Goal: Task Accomplishment & Management: Complete application form

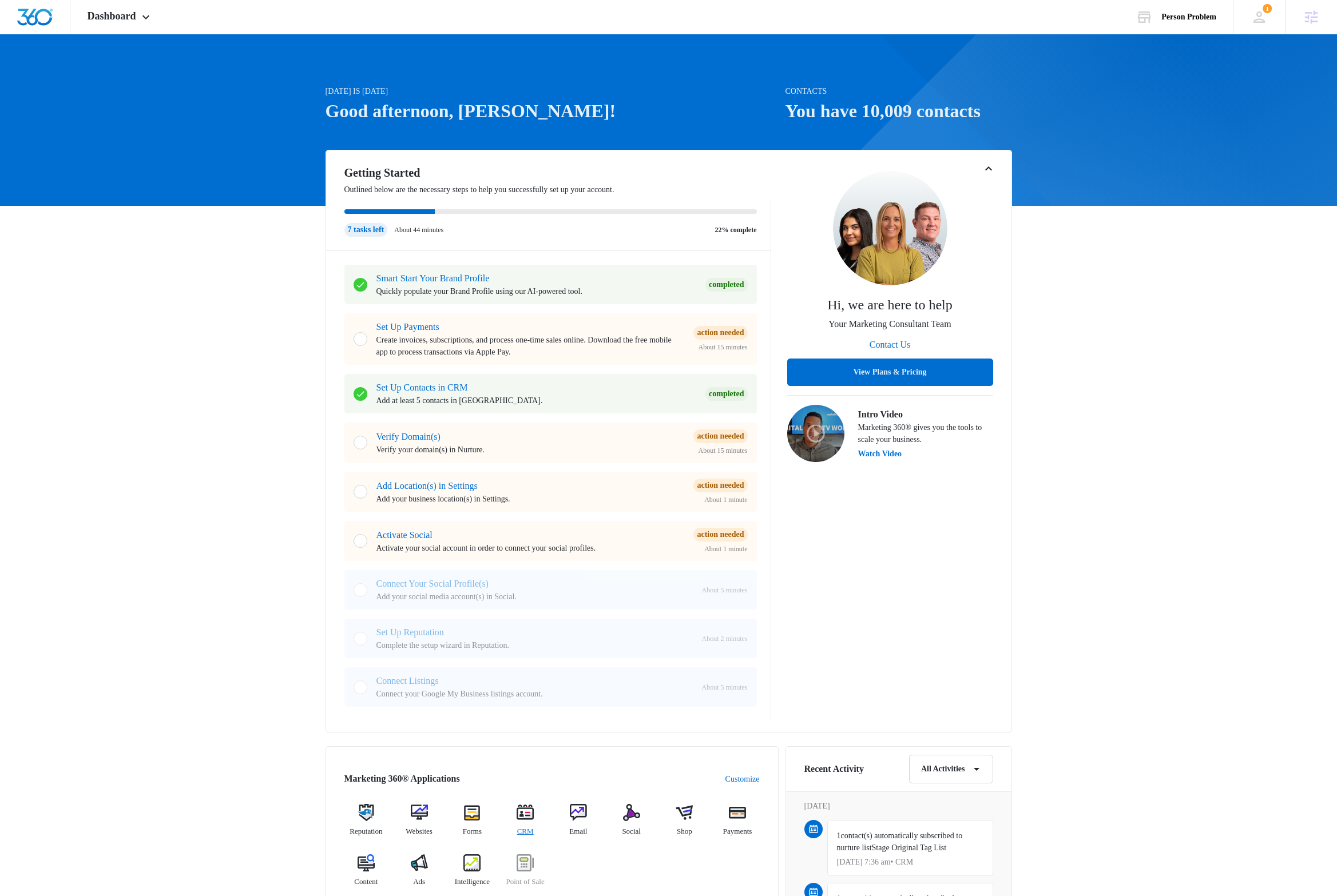
click at [529, 816] on img at bounding box center [524, 813] width 17 height 17
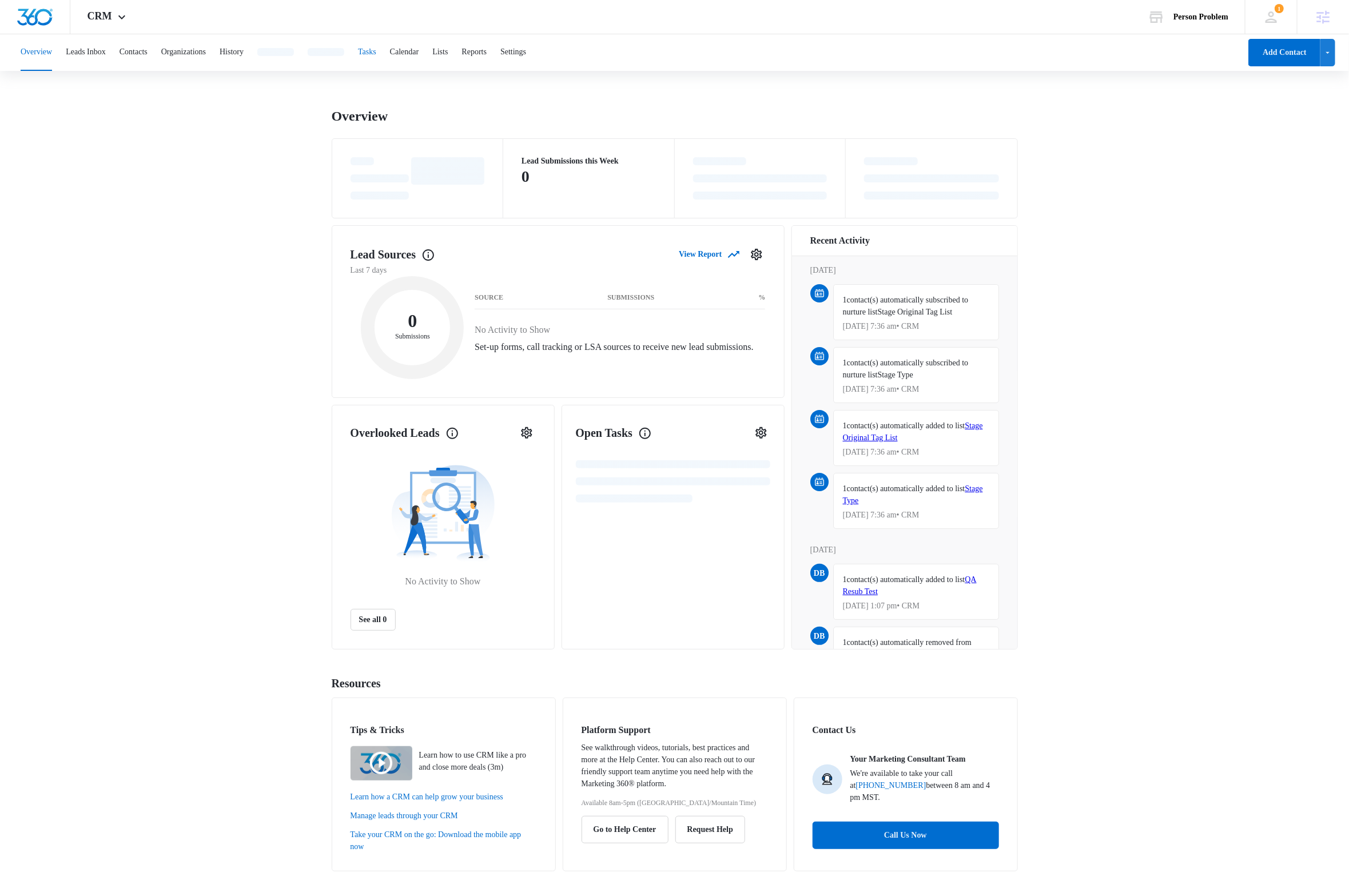
click at [376, 52] on button "Tasks" at bounding box center [367, 53] width 18 height 36
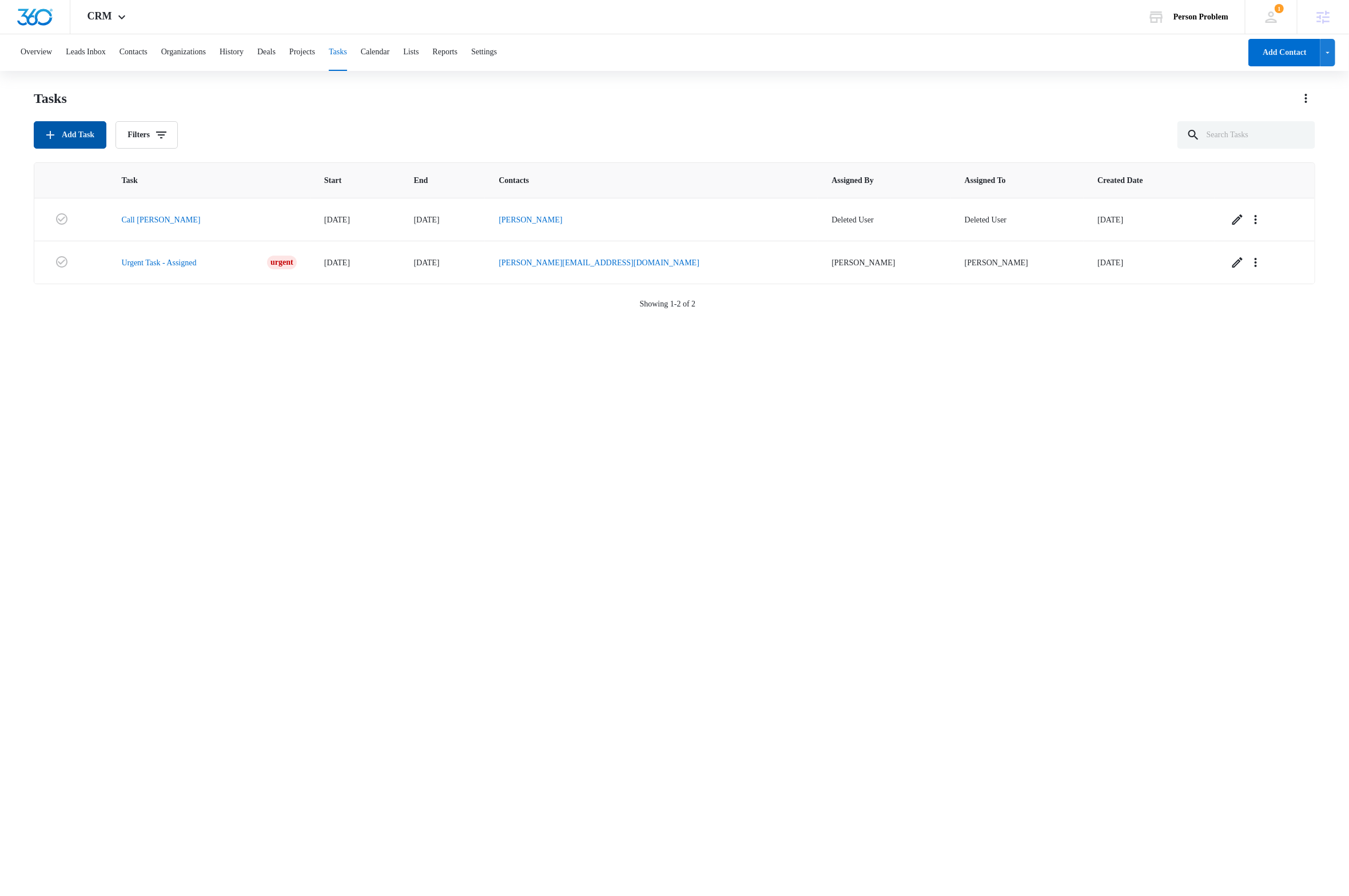
click at [69, 135] on button "Add Task" at bounding box center [70, 135] width 73 height 28
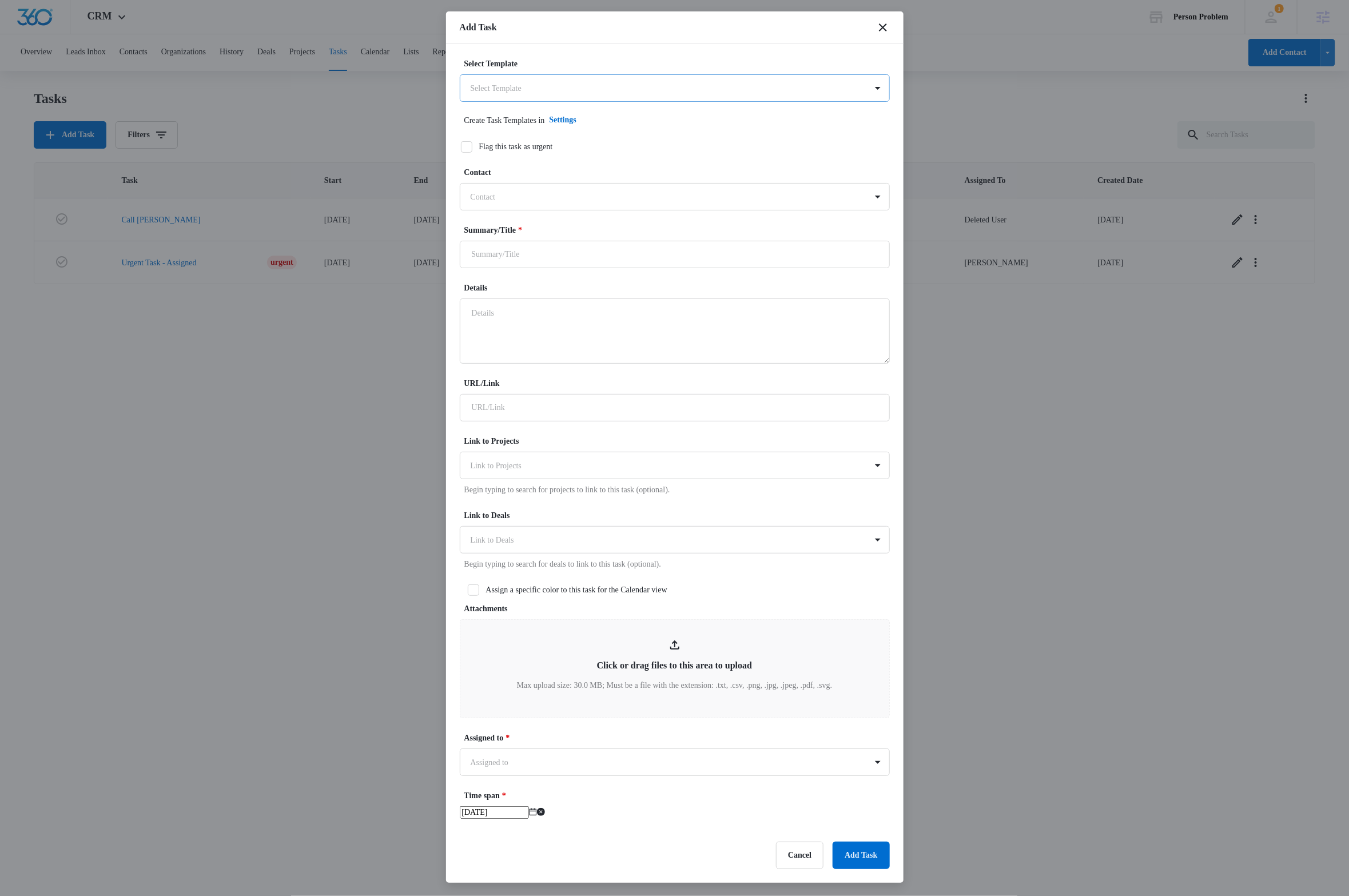
click at [547, 82] on body "CRM Apps Reputation Websites Forms CRM Email Social Shop Payments POS Content A…" at bounding box center [674, 448] width 1349 height 895
click at [520, 145] on div "Urgent Task" at bounding box center [667, 149] width 387 height 12
click at [537, 199] on div at bounding box center [668, 198] width 394 height 14
type input "tag"
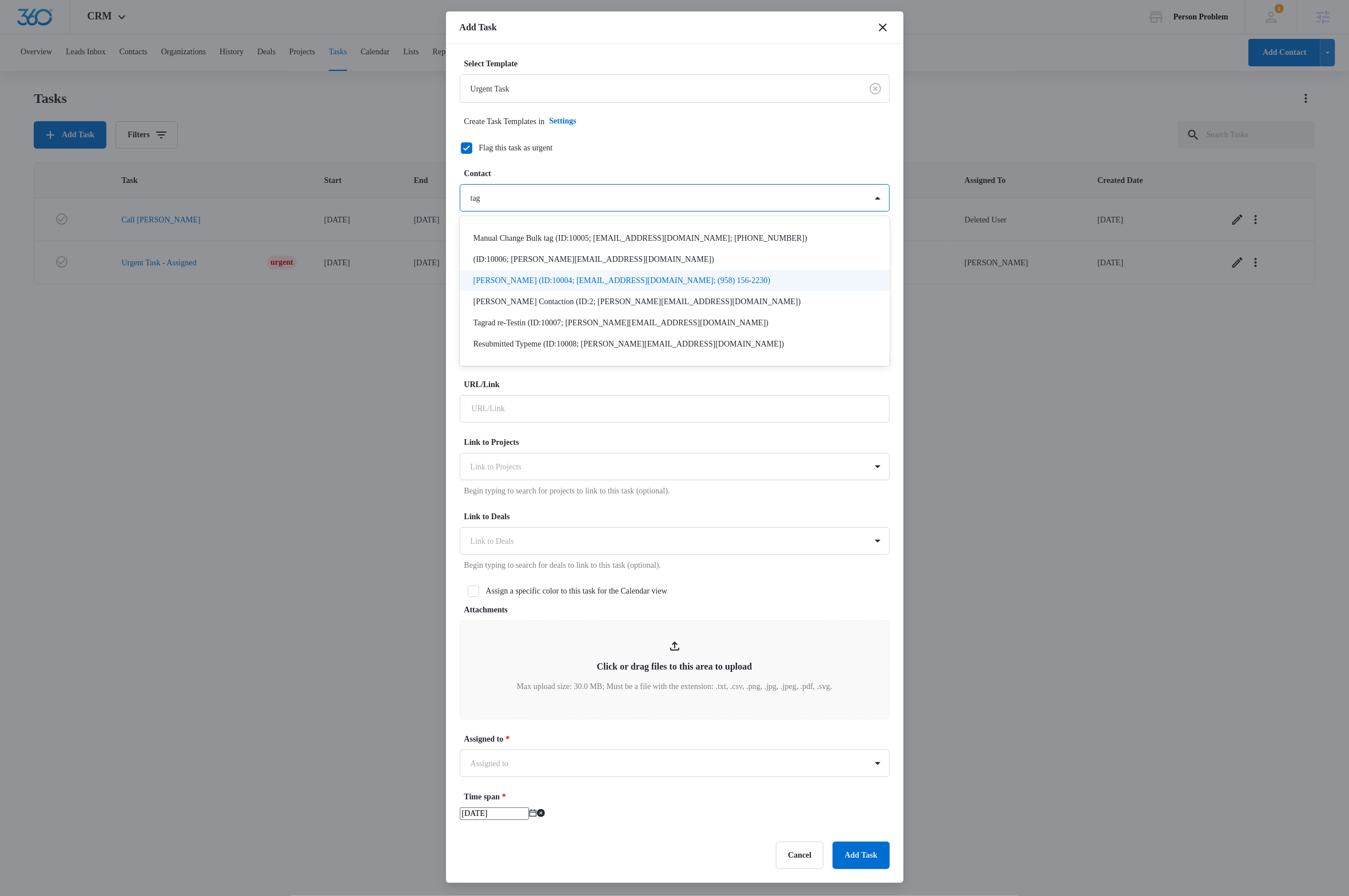
click at [530, 280] on p "Re-Ivan Mcfarland (ID:10004; mcfarland_64798@madwire.com; (958) 156-2230)" at bounding box center [623, 281] width 298 height 12
click at [714, 168] on label "Contact" at bounding box center [679, 174] width 430 height 12
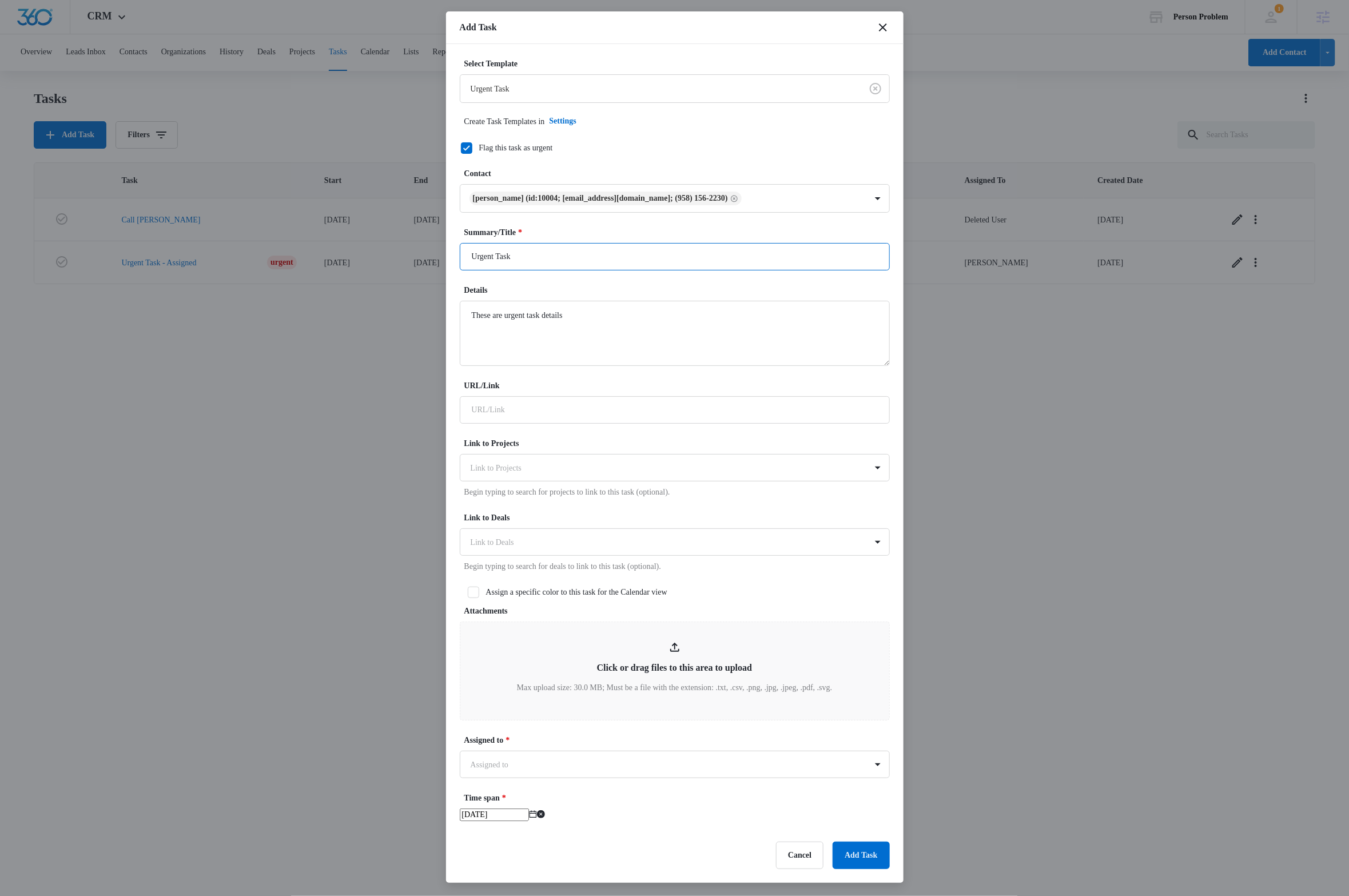
click at [542, 259] on input "Urgent Task" at bounding box center [674, 256] width 430 height 28
type input "Urgent Task - Assigned stage"
click at [618, 316] on textarea "These are urgent task details" at bounding box center [674, 333] width 430 height 65
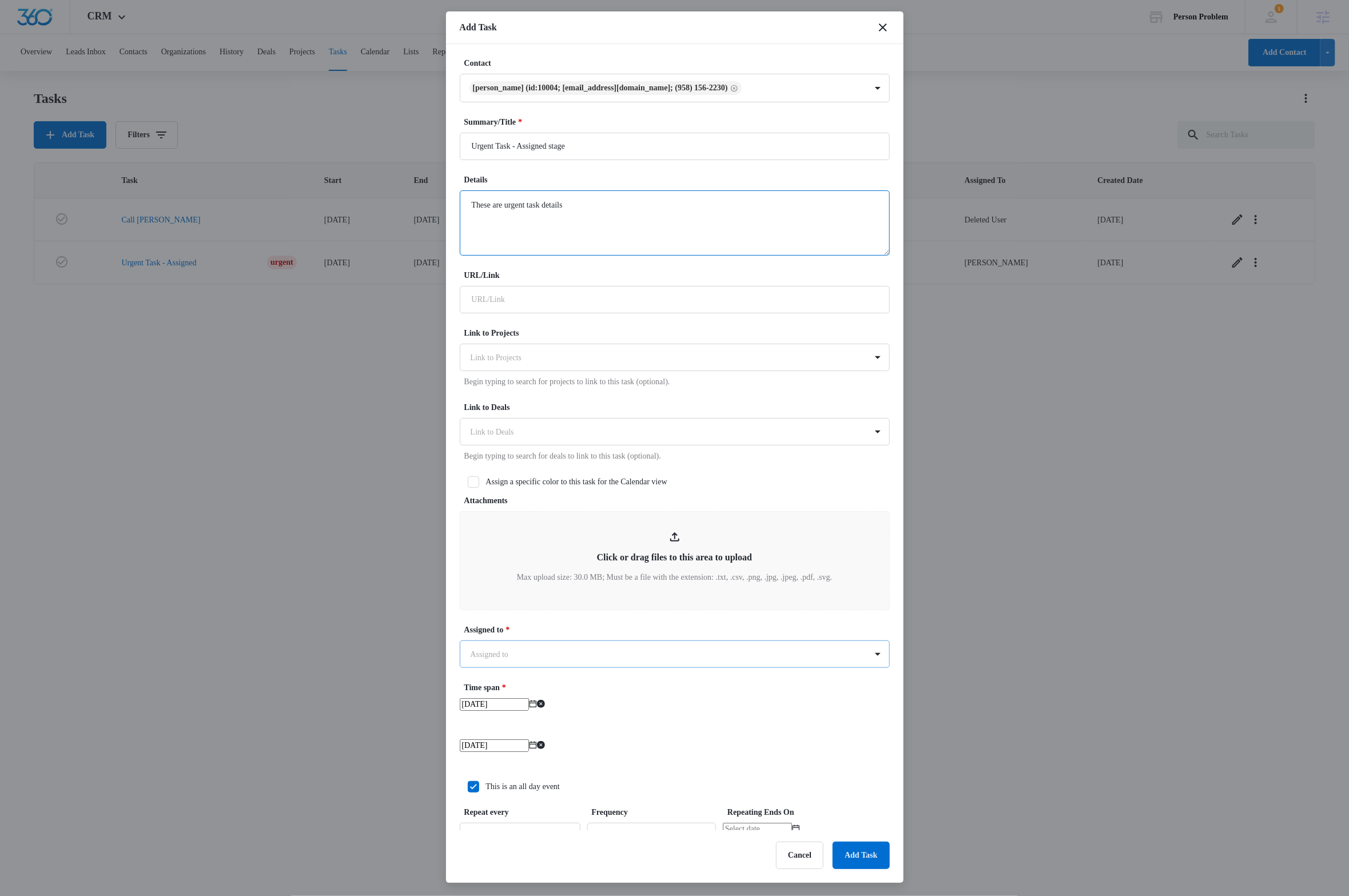
scroll to position [244, 0]
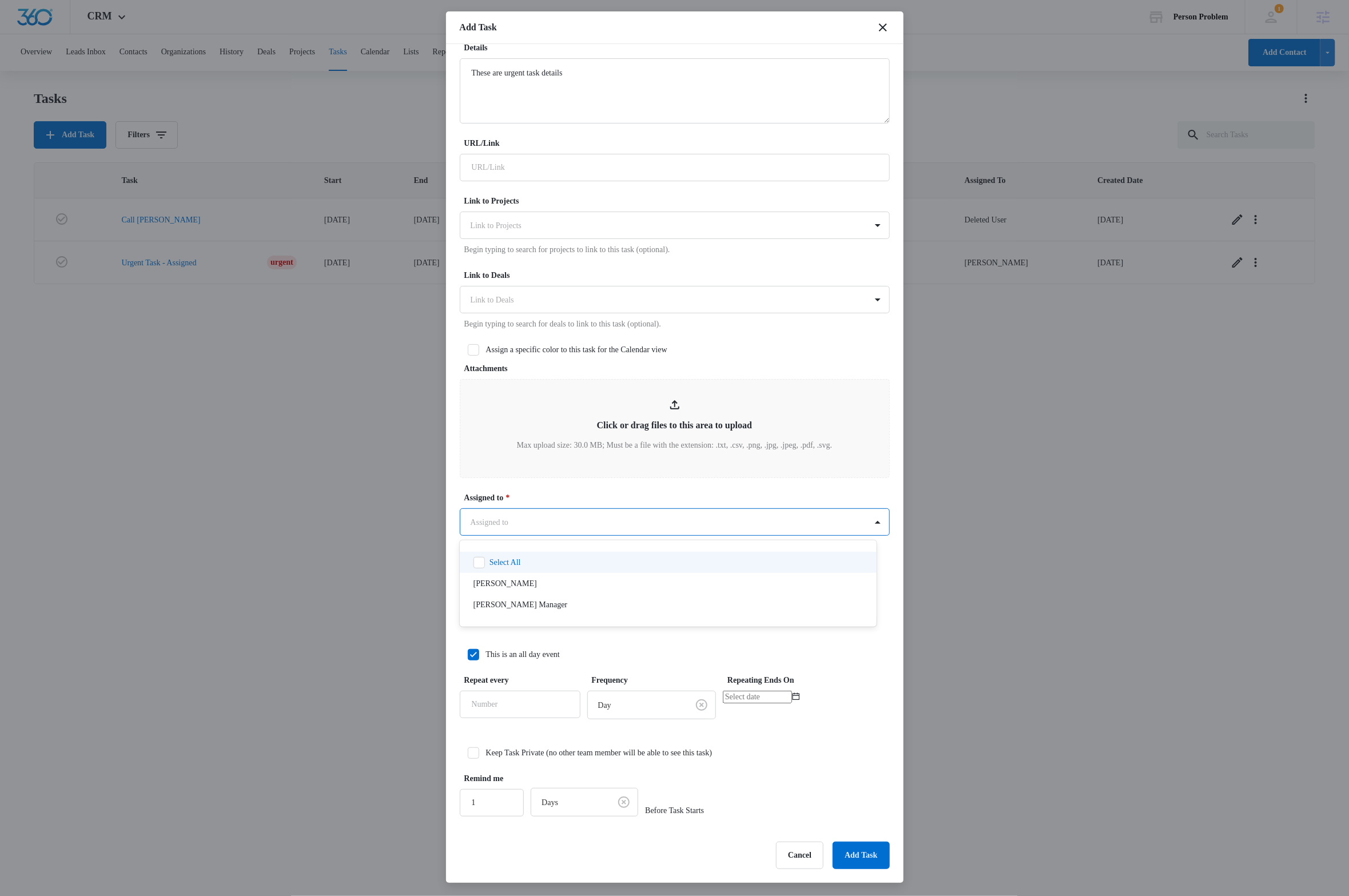
click at [592, 524] on body "CRM Apps Reputation Websites Forms CRM Email Social Shop Payments POS Content A…" at bounding box center [674, 448] width 1349 height 895
click at [528, 584] on div "Dave Bettger" at bounding box center [667, 584] width 387 height 12
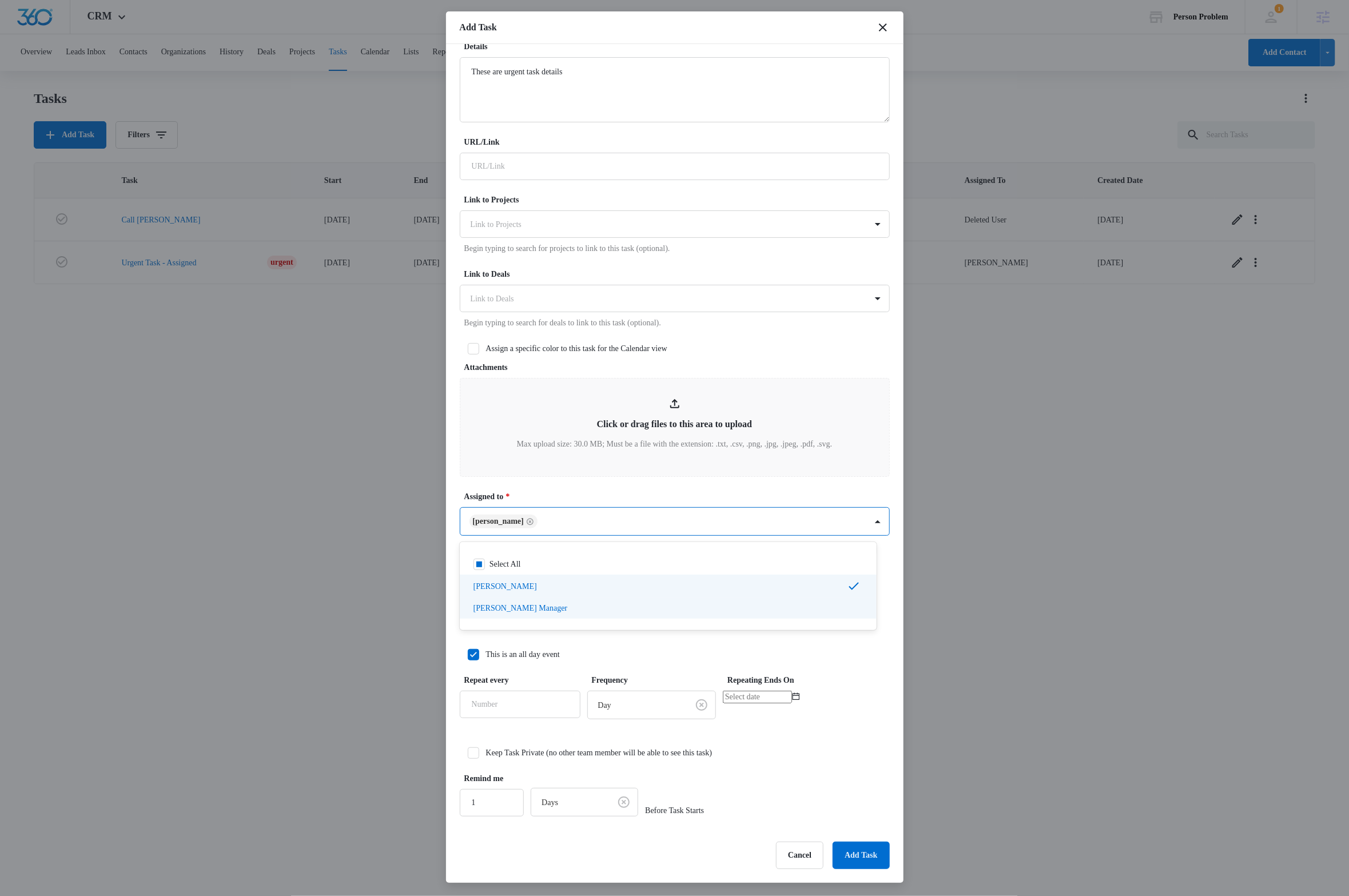
click at [885, 580] on div at bounding box center [674, 448] width 1349 height 896
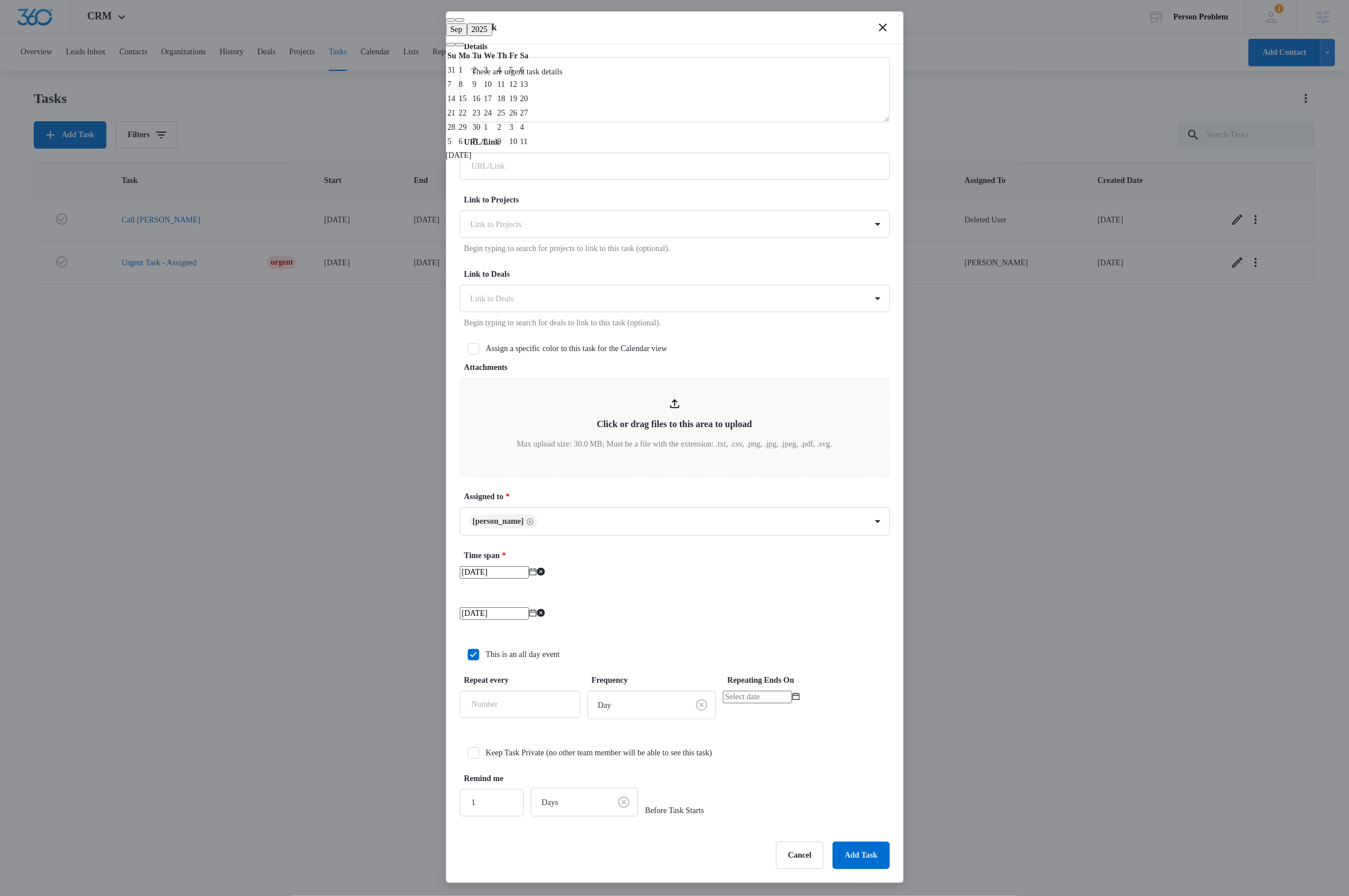
click at [529, 620] on input "Sep 6, 2025" at bounding box center [494, 613] width 69 height 13
type input "Sep 8, 2025"
click at [470, 90] on div "8" at bounding box center [464, 84] width 11 height 12
click at [522, 579] on input "Sep 6, 2025" at bounding box center [494, 572] width 69 height 13
type input "Sep 8, 2025"
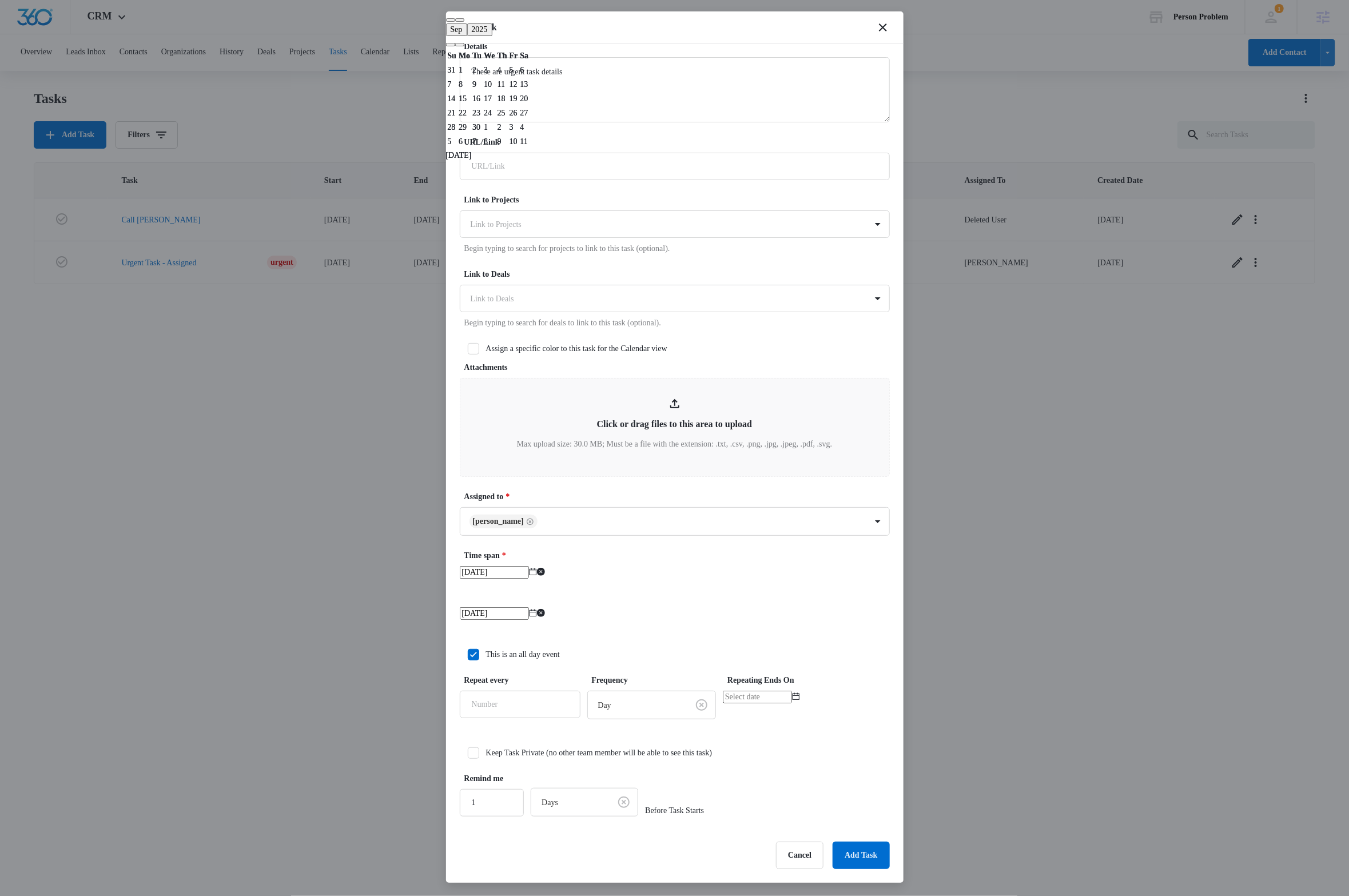
click at [470, 90] on div "8" at bounding box center [464, 84] width 11 height 12
click at [865, 602] on div "Sep 8, 2025 Sep 2025 Su Mo Tu We Th Fr Sa 31 1 2 3 4 5 6 7 8 9 10 11 12 13 14 1…" at bounding box center [674, 600] width 430 height 69
click at [505, 810] on input "1" at bounding box center [492, 803] width 65 height 28
click at [864, 858] on button "Add Task" at bounding box center [861, 856] width 57 height 28
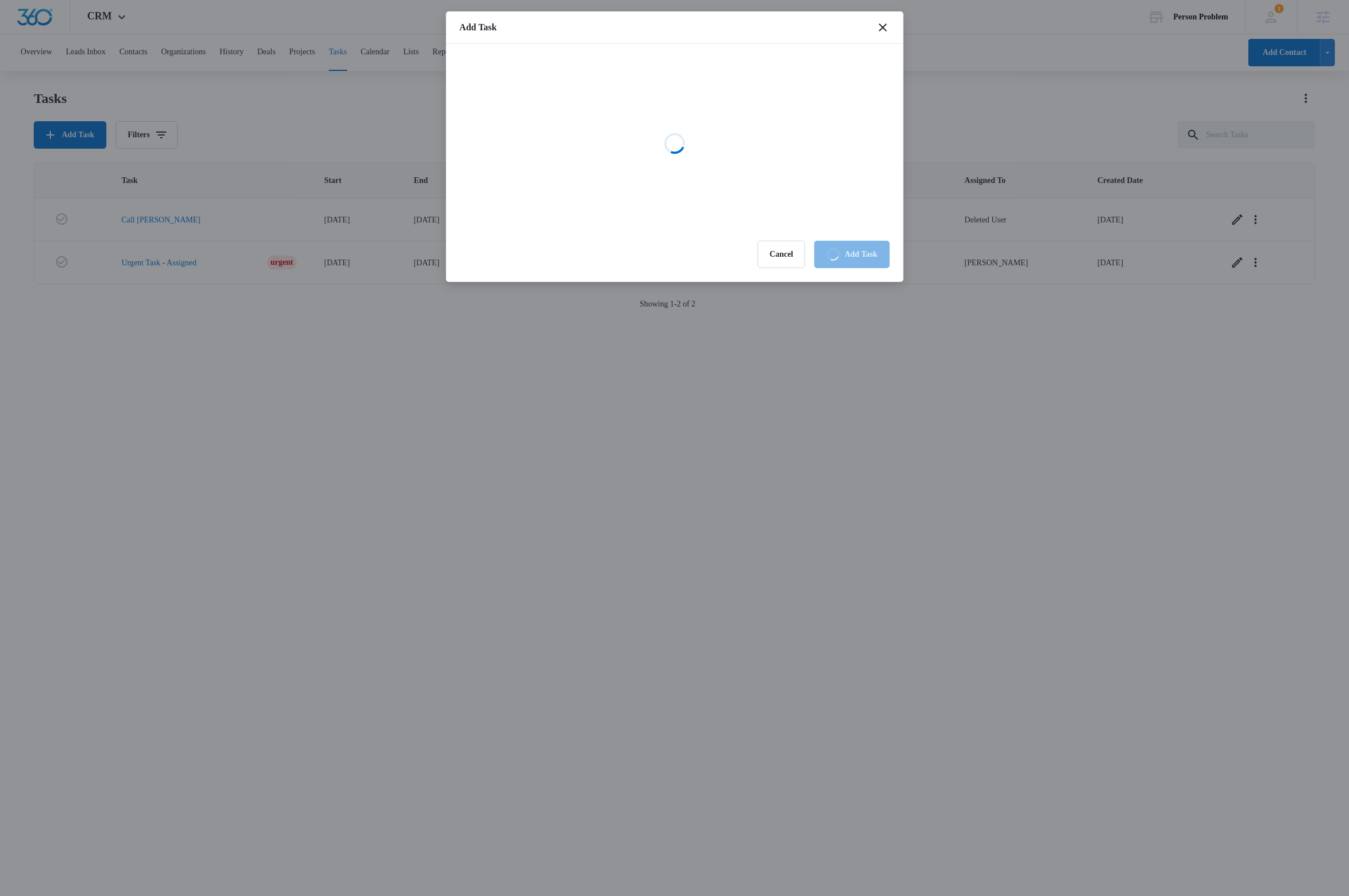
scroll to position [0, 0]
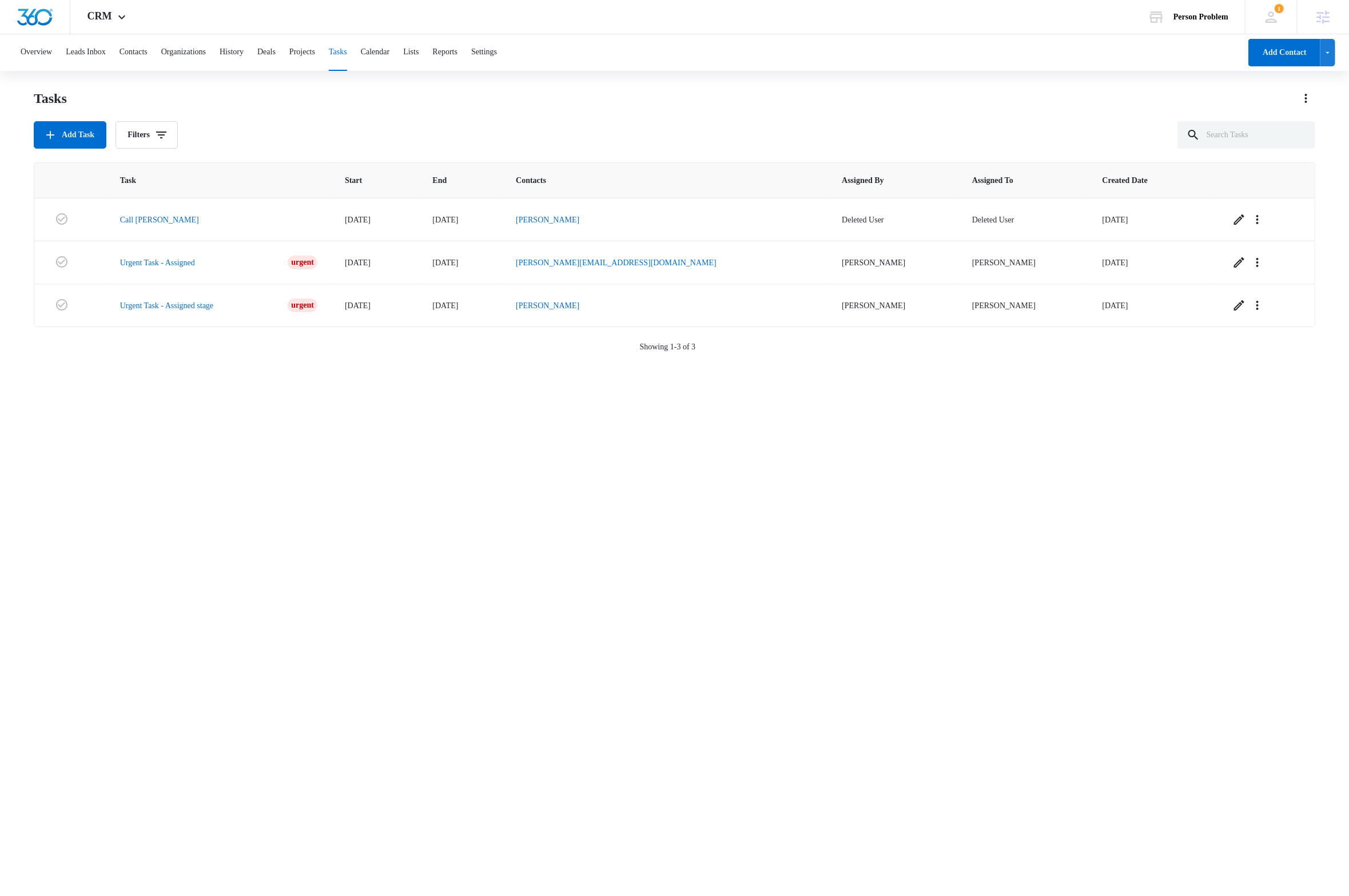
click at [488, 717] on div "Task Start End Contacts Assigned By Assigned To Created Date Call Joe 06/18/15 …" at bounding box center [674, 522] width 1282 height 719
click at [952, 649] on div "Task Start End Contacts Assigned By Assigned To Created Date Call Joe 06/18/15 …" at bounding box center [674, 522] width 1282 height 719
click at [208, 307] on link "Urgent Task - Assigned stage" at bounding box center [166, 306] width 93 height 12
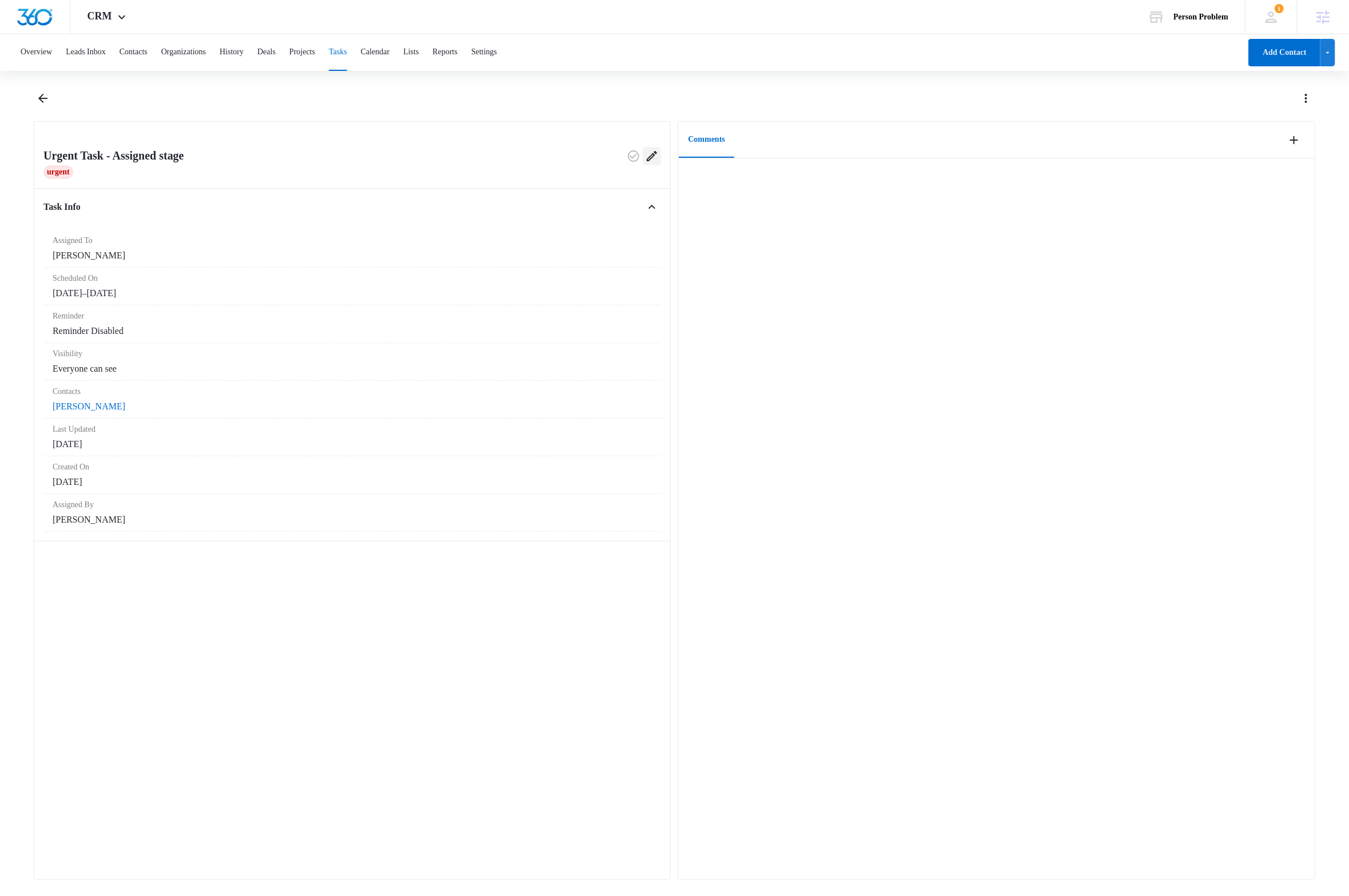
click at [645, 158] on icon "Edit" at bounding box center [652, 156] width 13 height 13
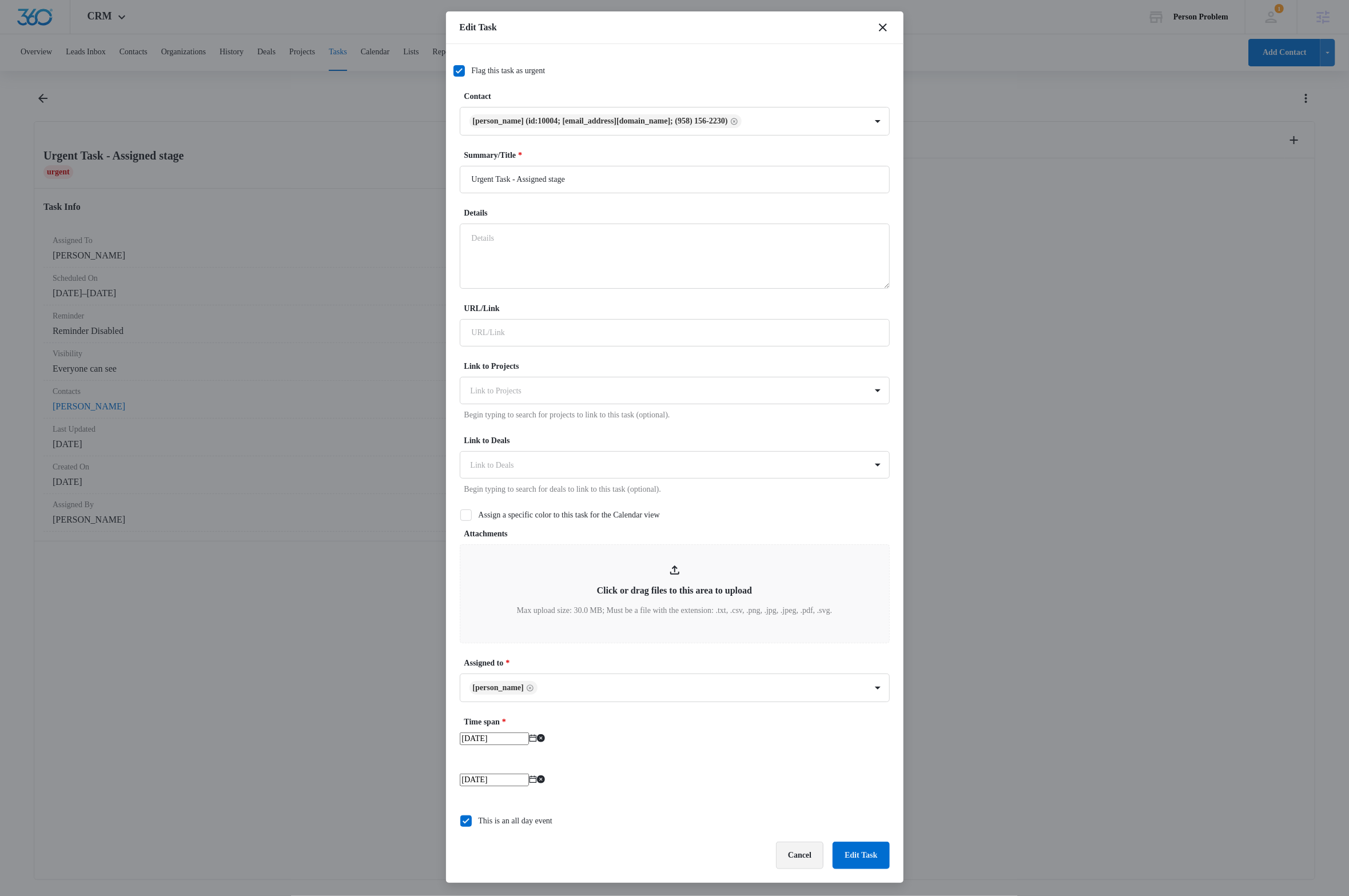
click at [786, 858] on button "Cancel" at bounding box center [800, 856] width 48 height 28
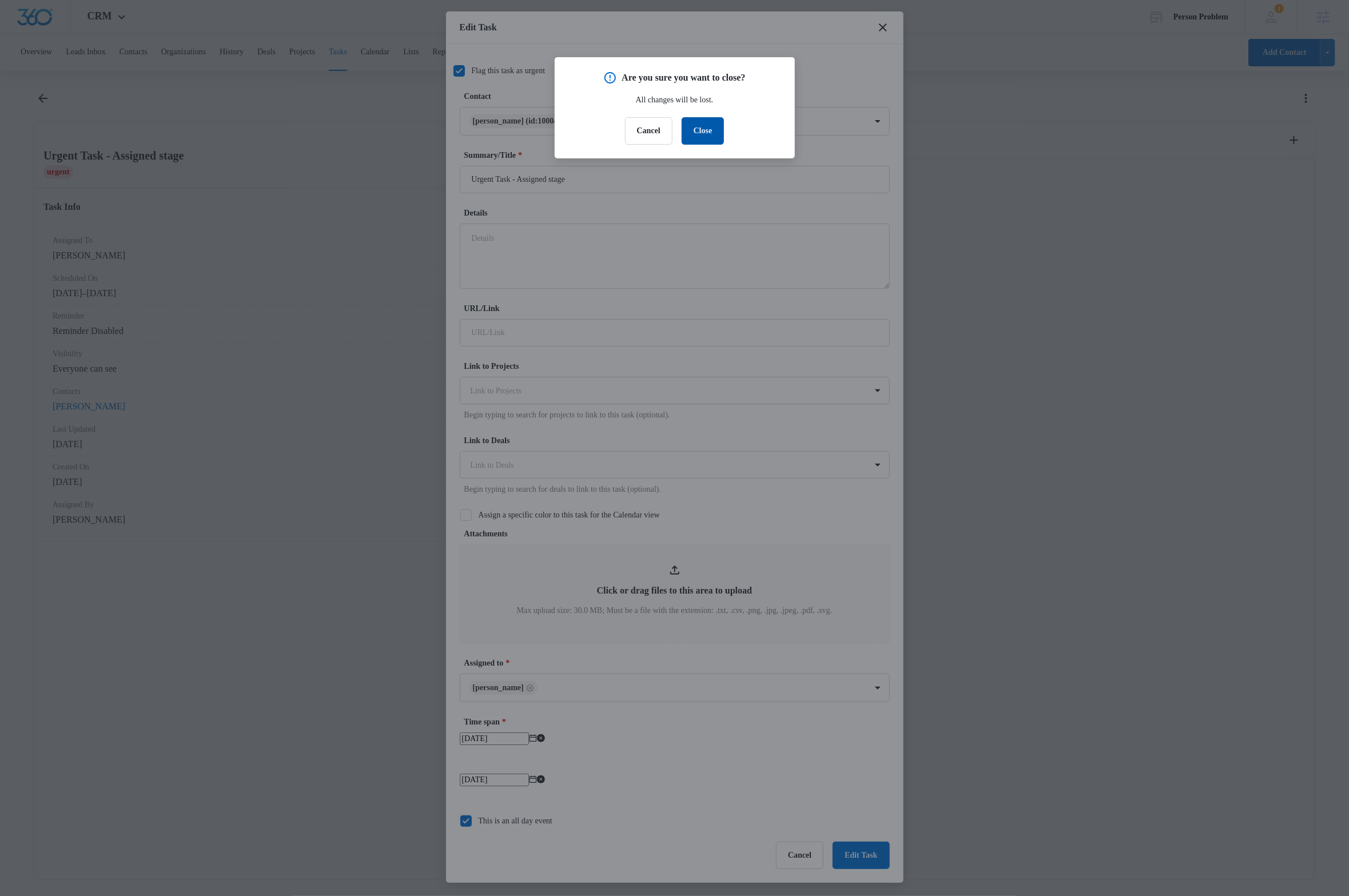
click at [707, 132] on button "Close" at bounding box center [703, 131] width 43 height 28
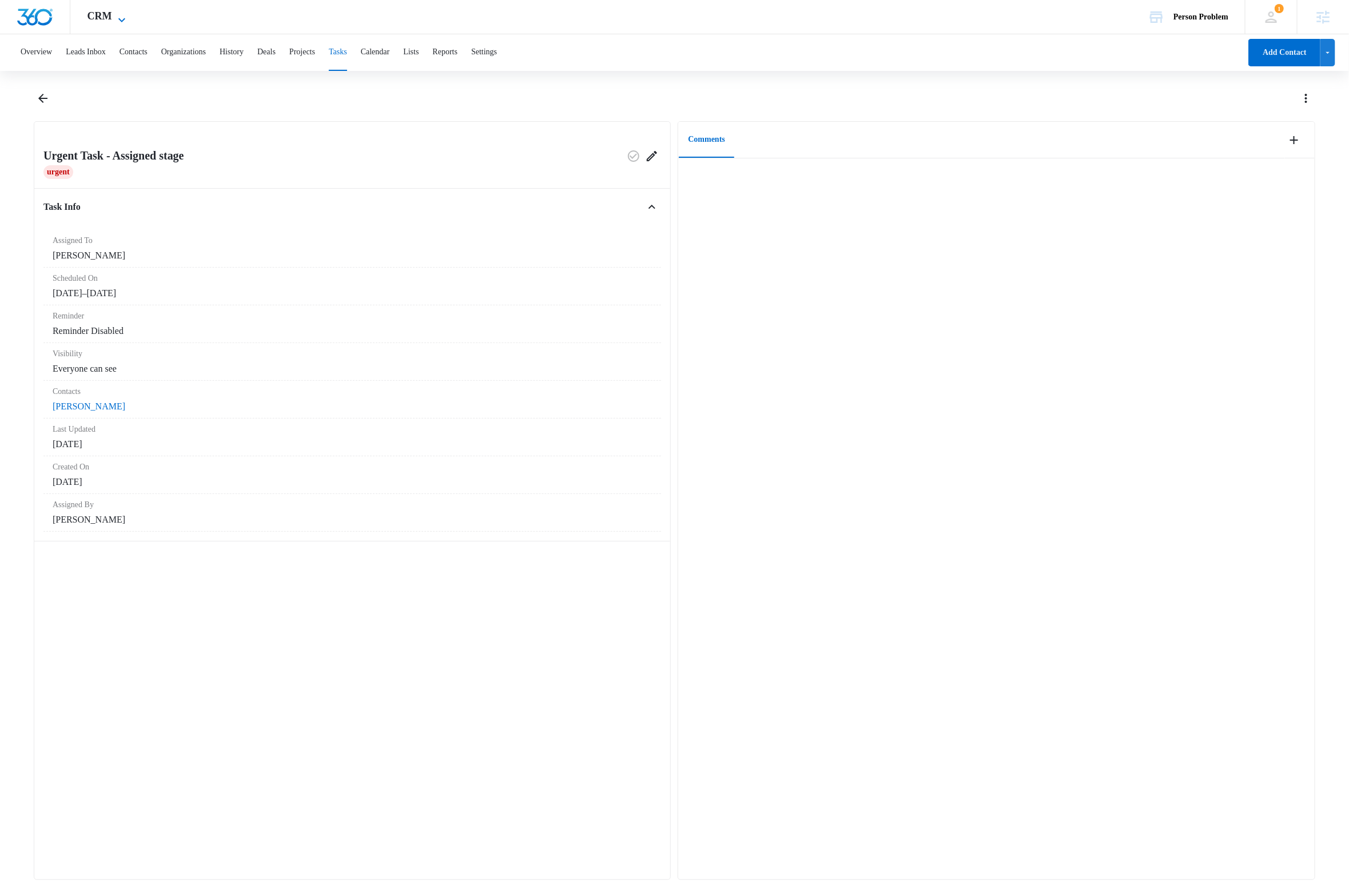
click at [120, 13] on icon at bounding box center [122, 20] width 13 height 13
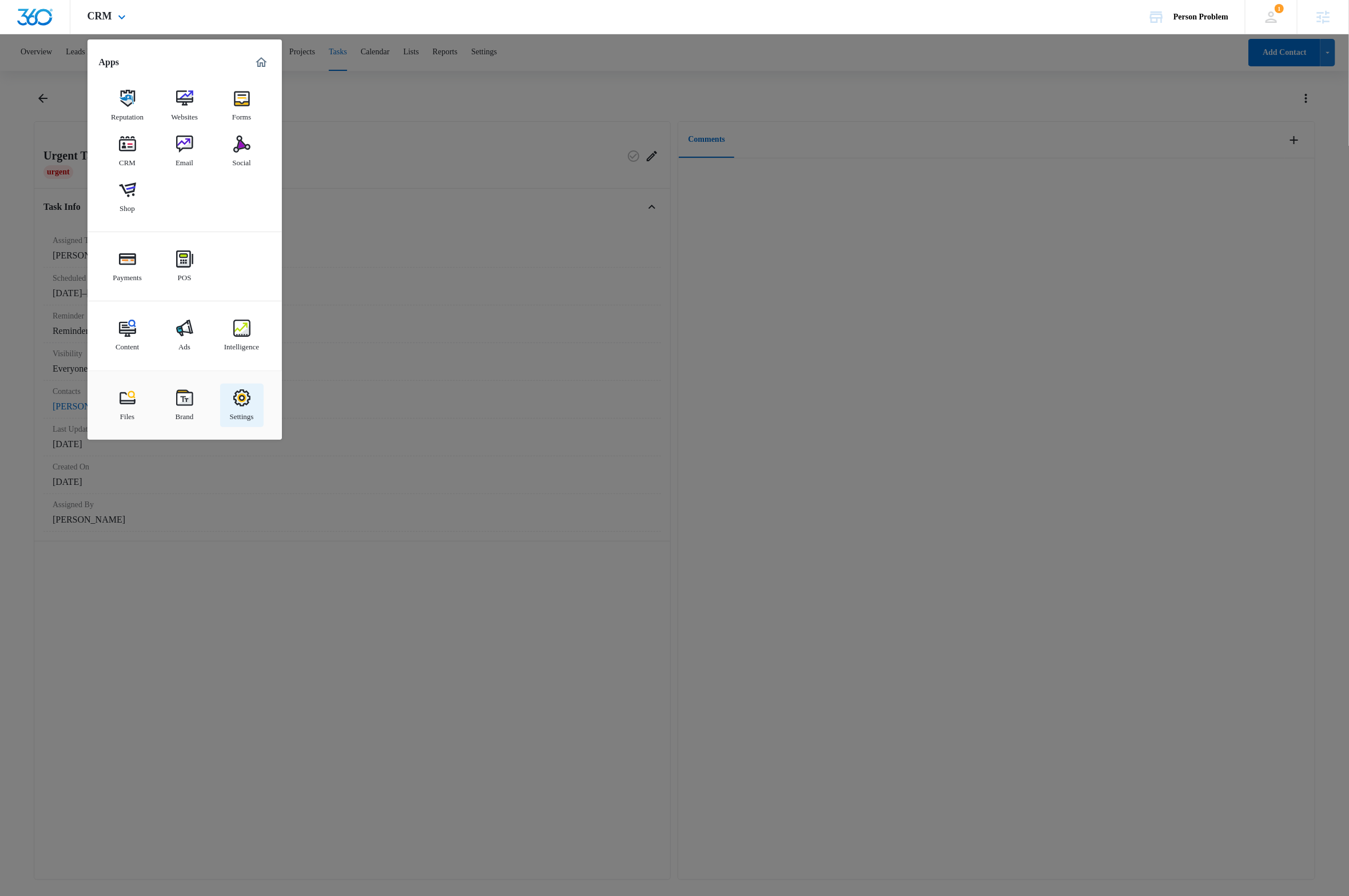
click at [246, 401] on img at bounding box center [242, 398] width 17 height 17
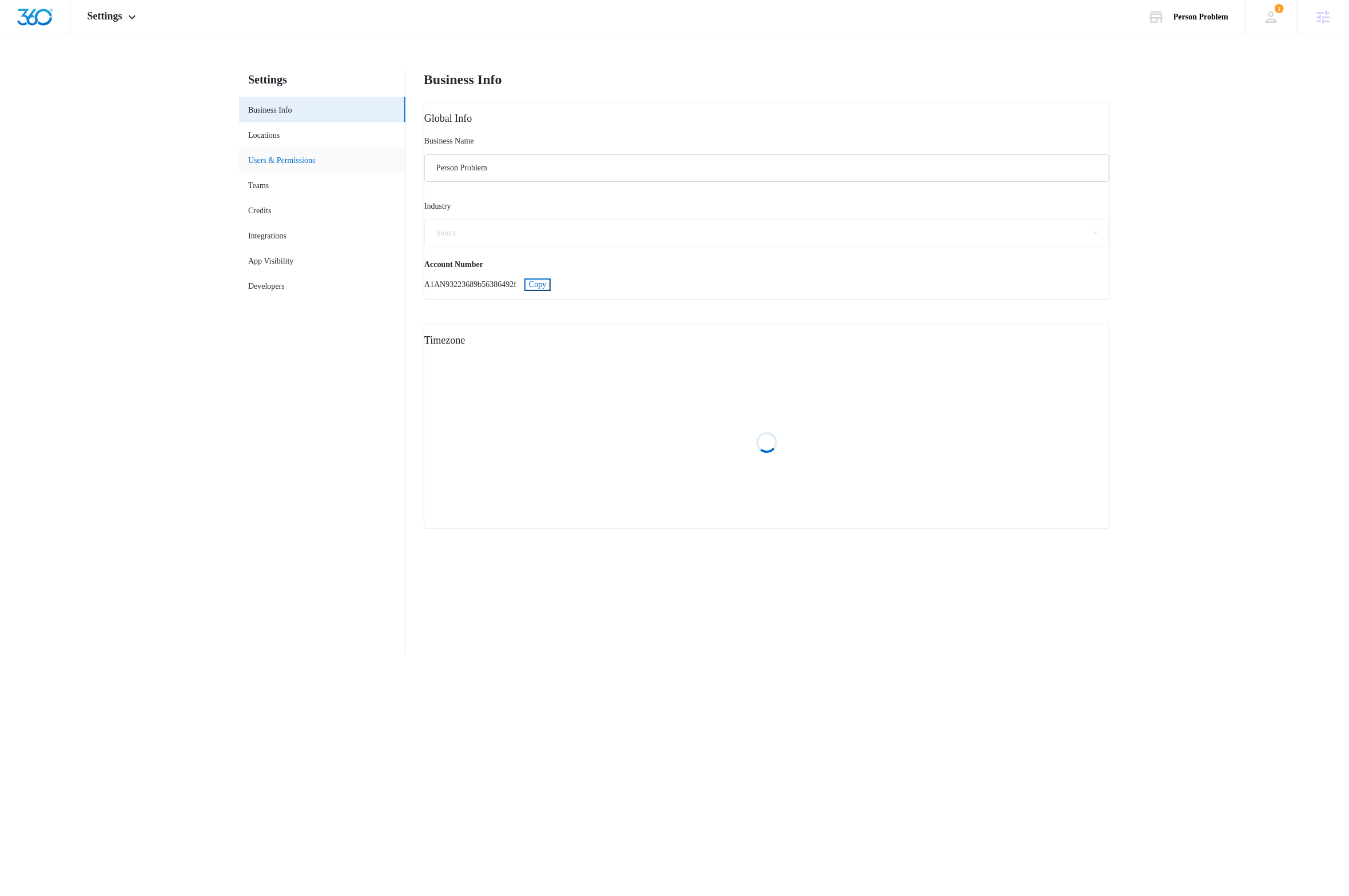
select select "11"
select select "US"
select select "America/Denver"
click at [546, 285] on span "Copy" at bounding box center [537, 284] width 17 height 9
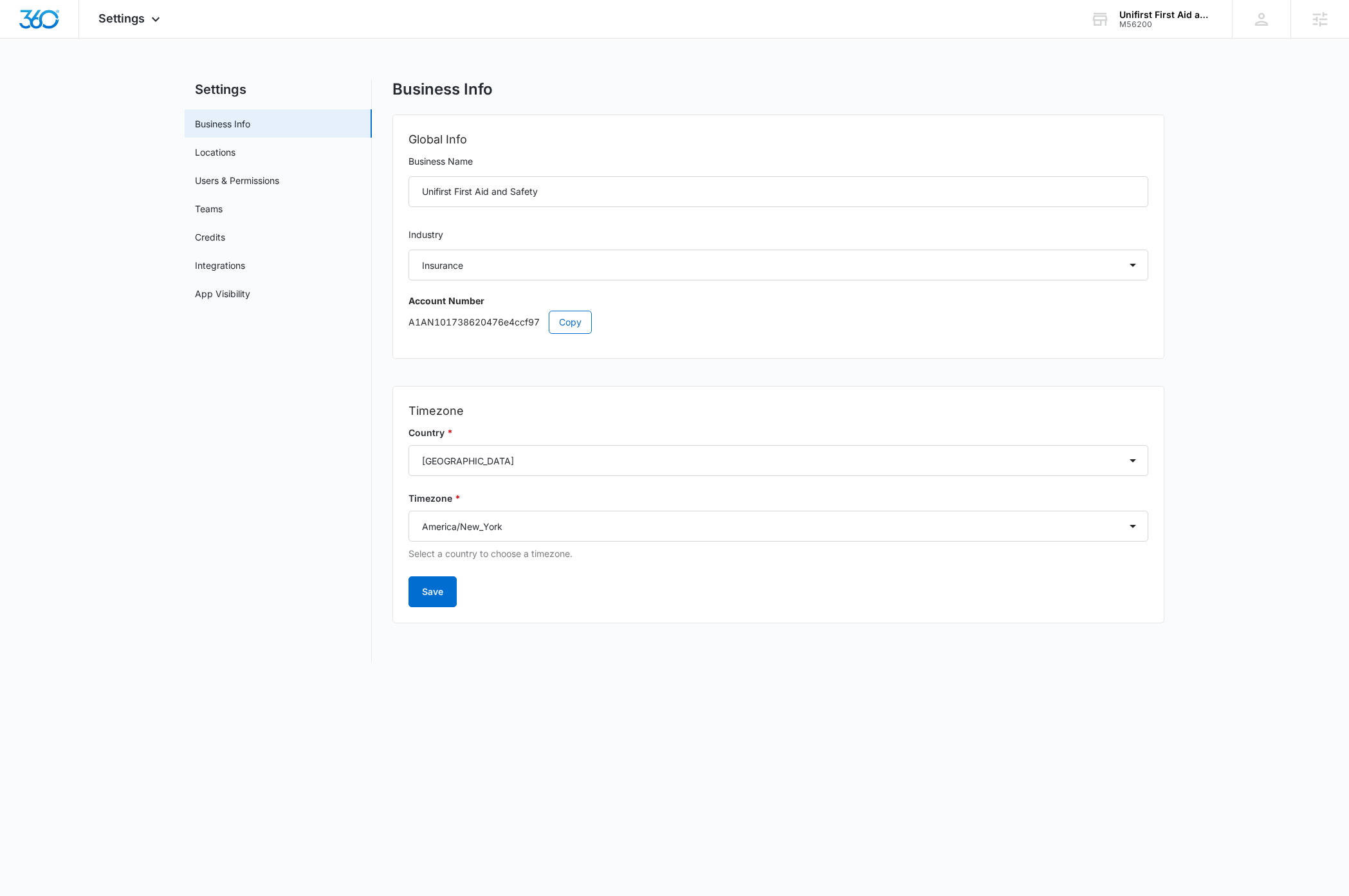
select select "34"
select select "US"
select select "America/New_York"
click at [1183, 17] on div "Unifirst First Aid and Safety" at bounding box center [1166, 15] width 94 height 11
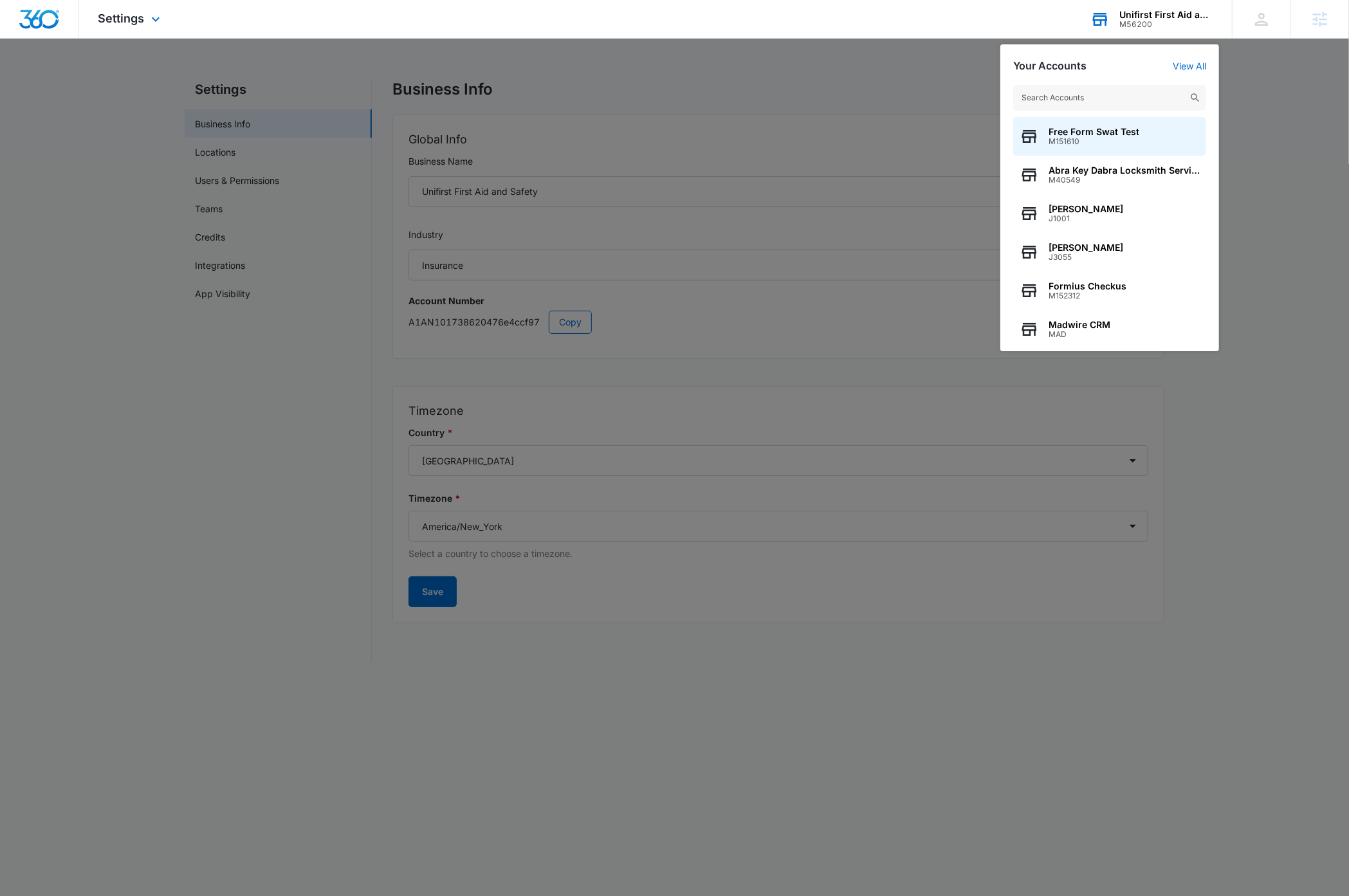
click at [1120, 101] on input "text" at bounding box center [1109, 98] width 193 height 26
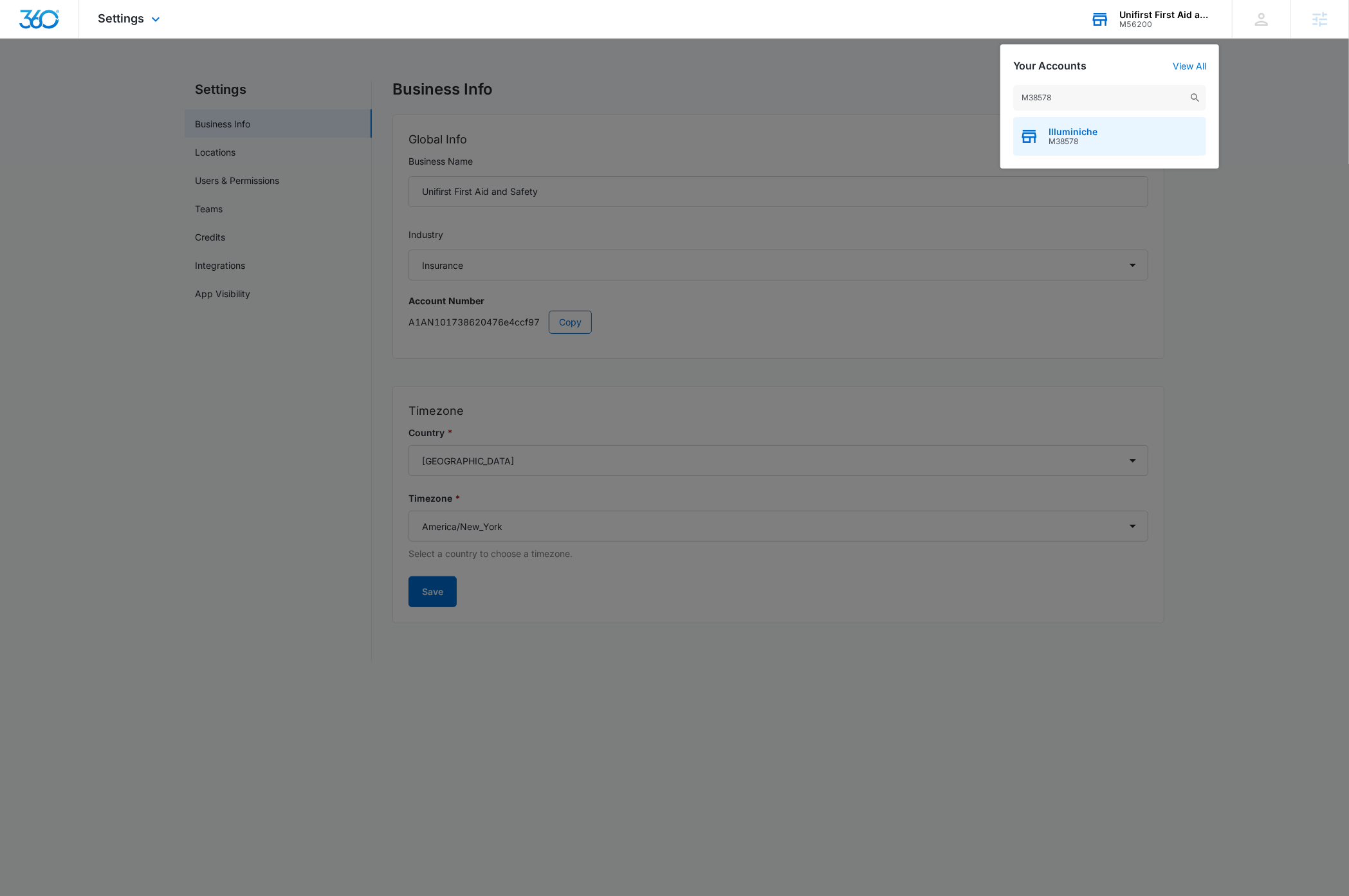
type input "M38578"
click at [1120, 131] on div "Illuminiche M38578" at bounding box center [1109, 136] width 193 height 39
